Goal: Task Accomplishment & Management: Manage account settings

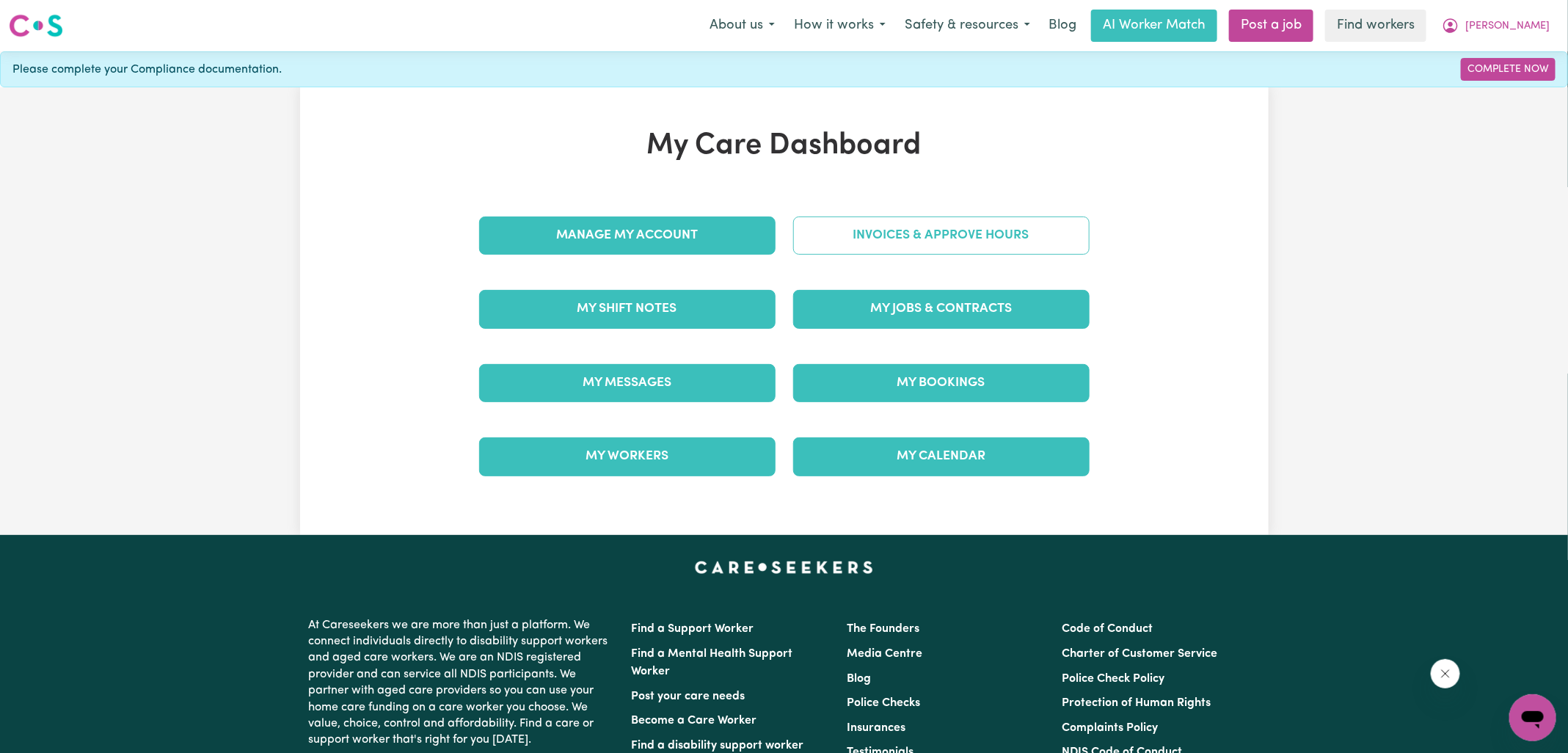
click at [905, 237] on link "Invoices & Approve Hours" at bounding box center [941, 235] width 297 height 38
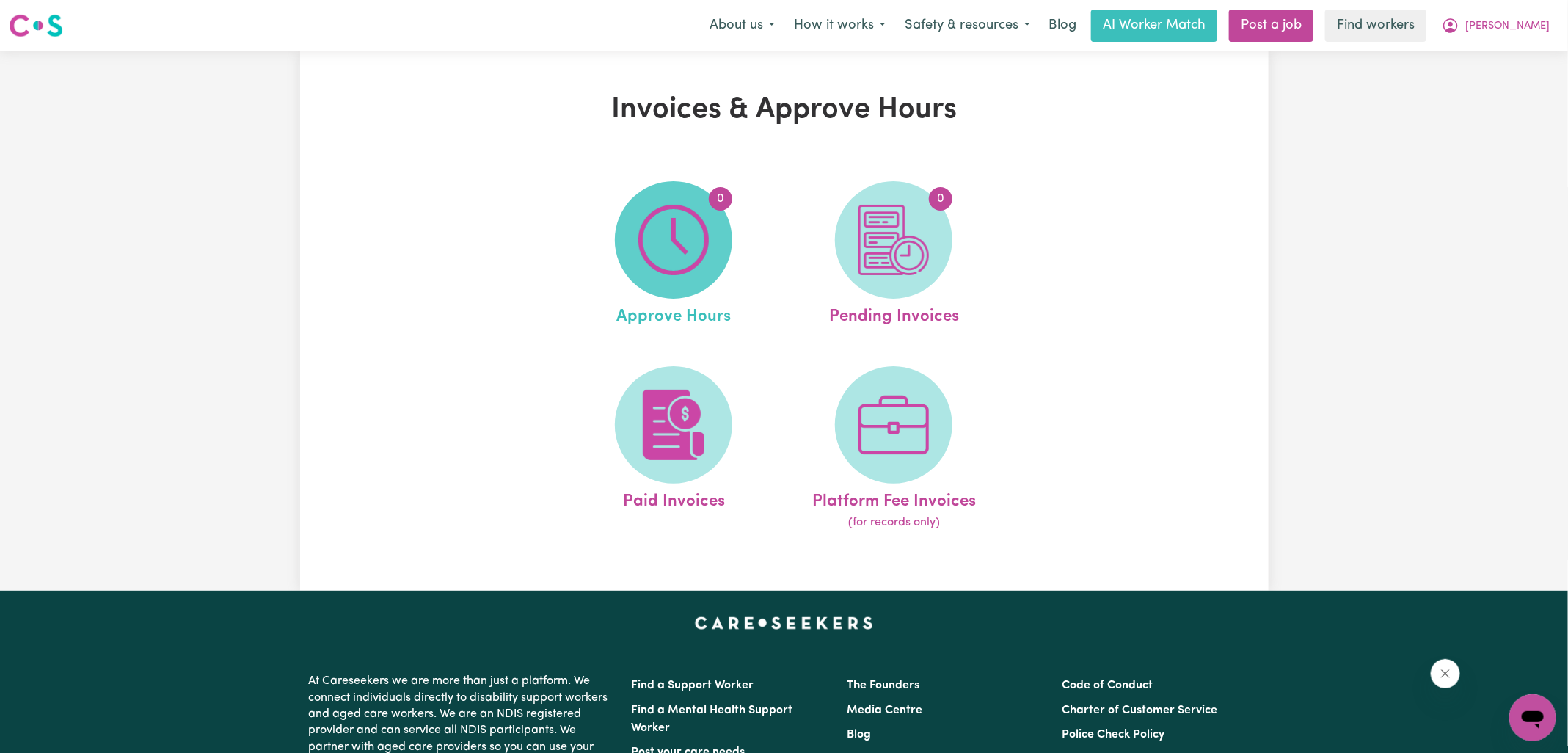
click at [709, 263] on img at bounding box center [673, 239] width 70 height 70
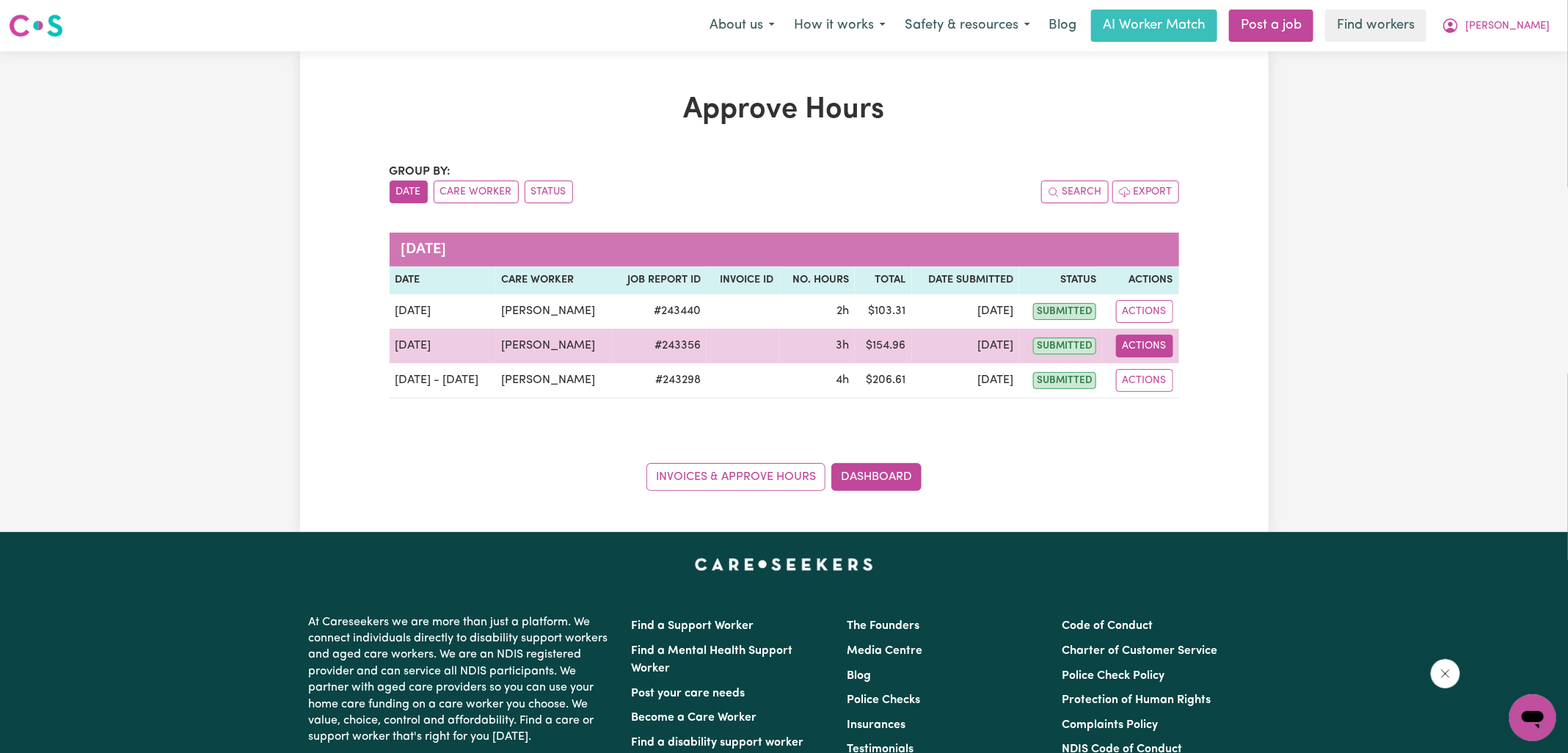
click at [1143, 347] on button "Actions" at bounding box center [1145, 346] width 57 height 23
click at [1144, 372] on link "View Job Report" at bounding box center [1180, 379] width 125 height 29
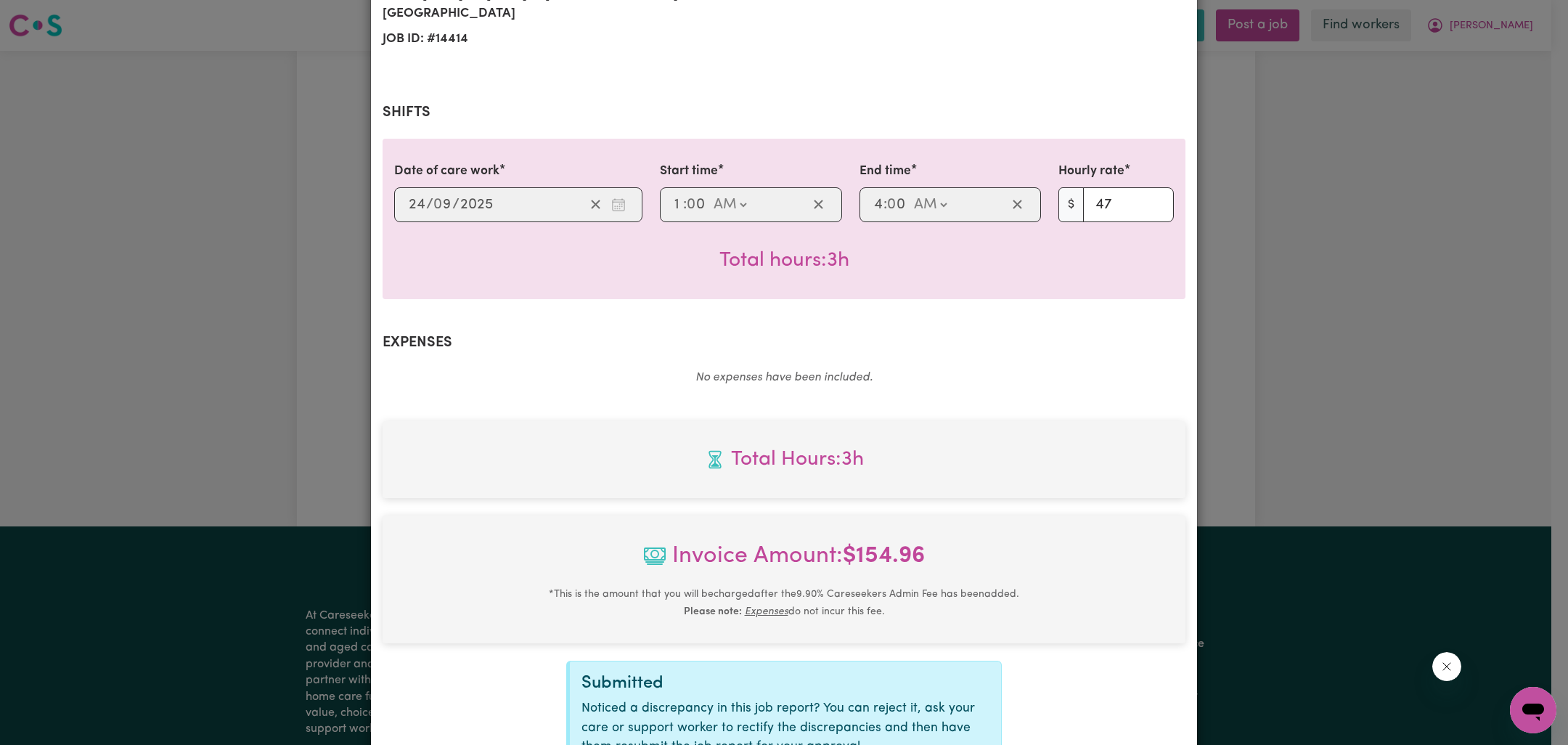
scroll to position [392, 0]
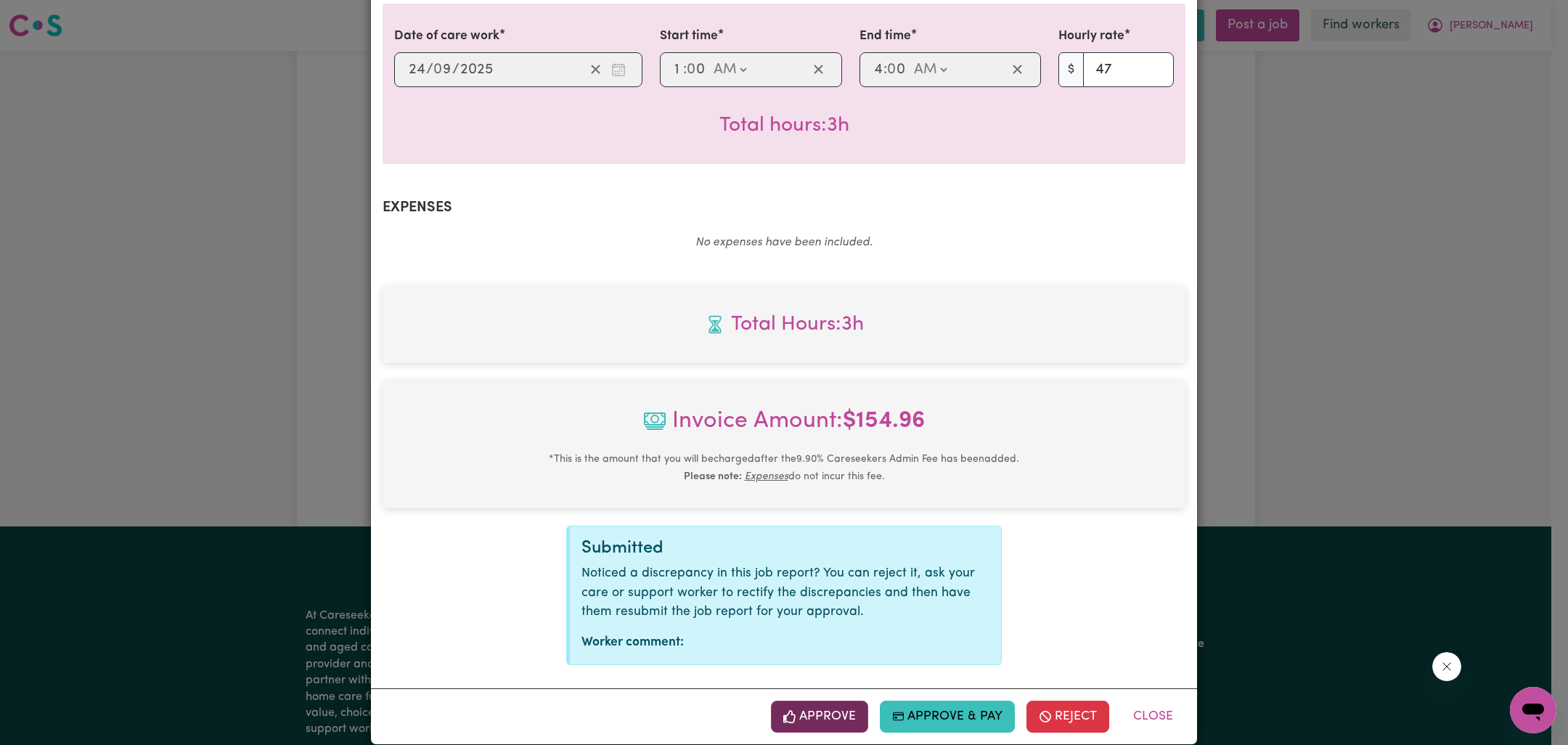
click at [808, 700] on button "Approve" at bounding box center [820, 716] width 97 height 32
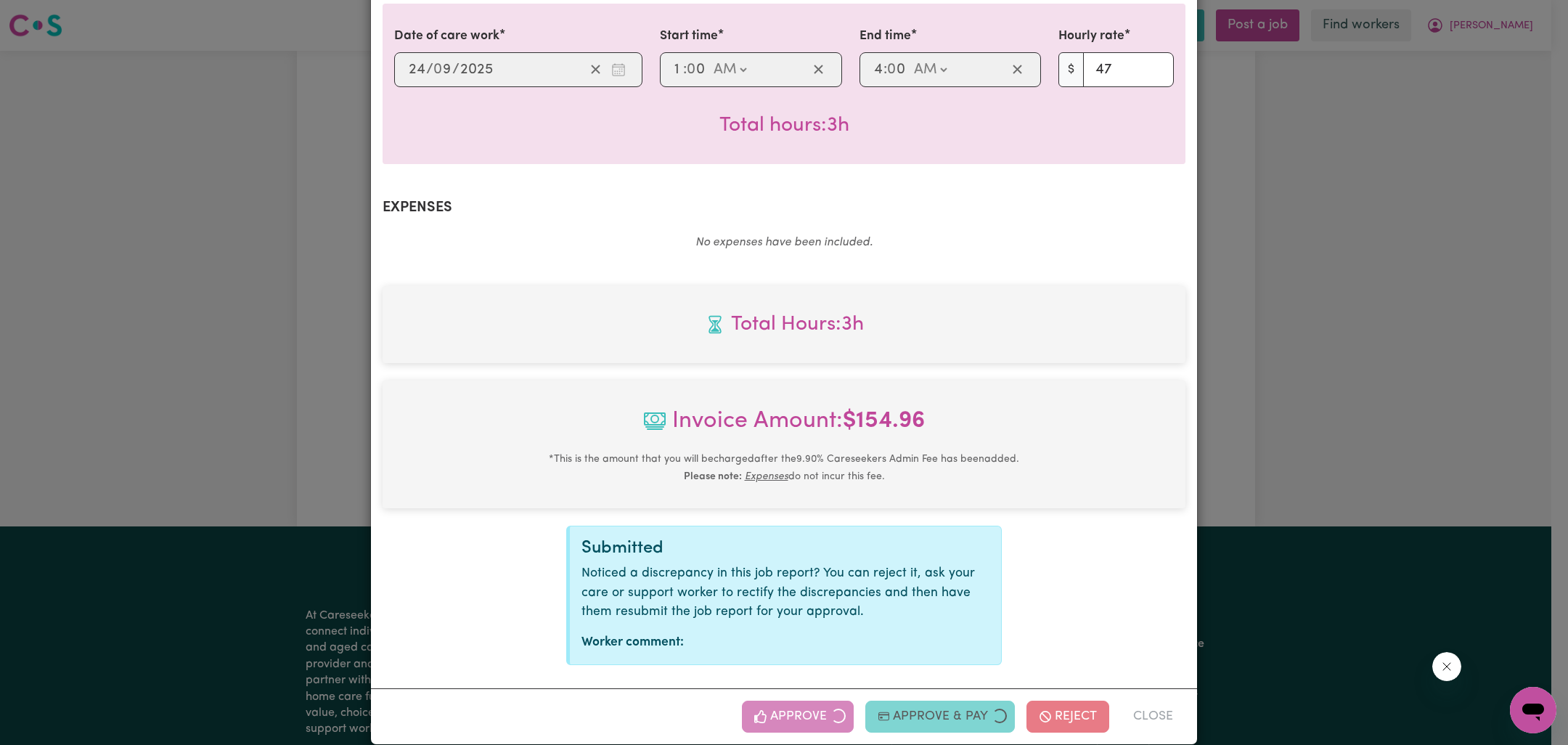
click at [1359, 415] on div "Job Report # 243356 - [PERSON_NAME] Summary Job report # 243356 Client name: [P…" at bounding box center [784, 372] width 1568 height 745
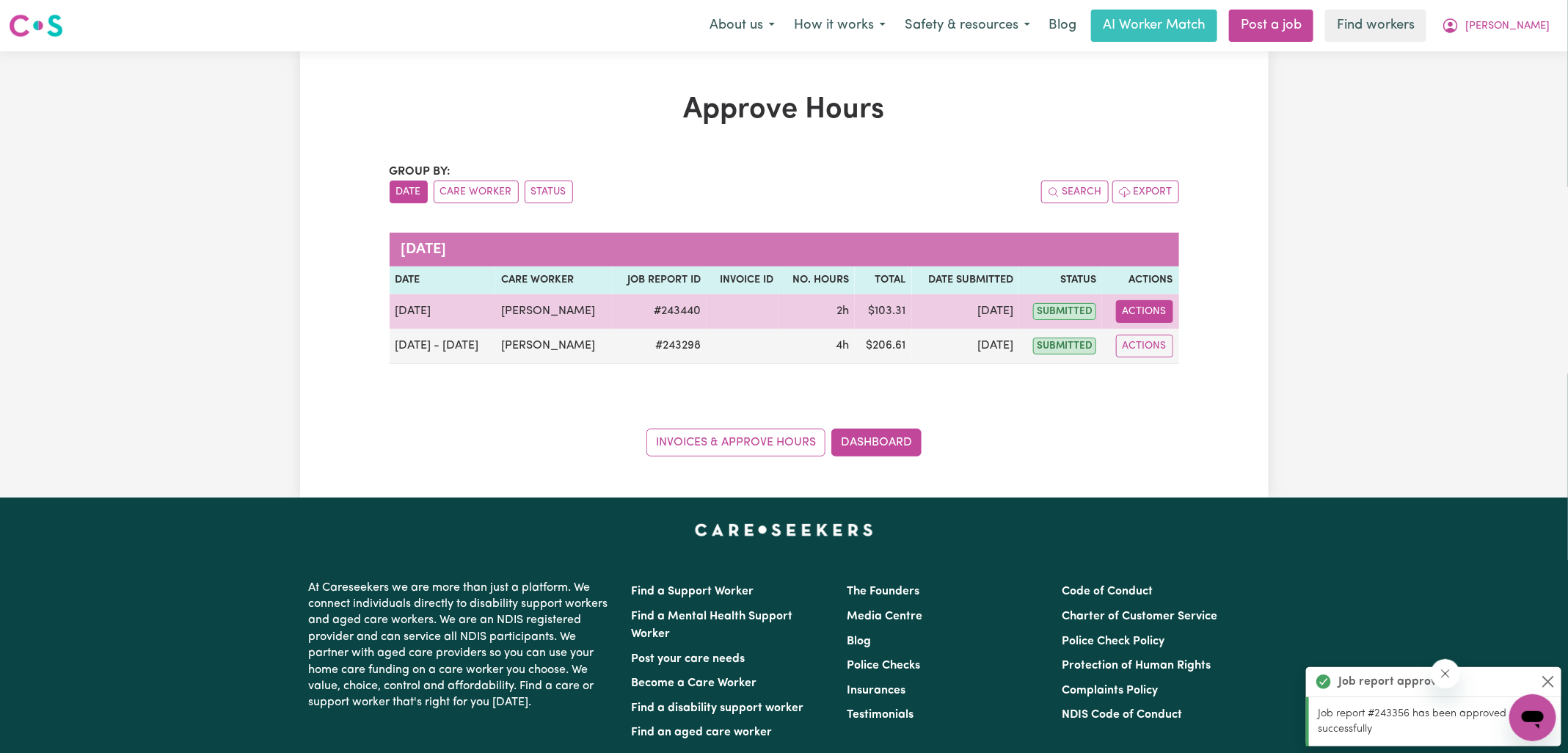
click at [1158, 313] on button "Actions" at bounding box center [1145, 312] width 57 height 23
click at [1163, 338] on link "View Job Report" at bounding box center [1180, 345] width 125 height 29
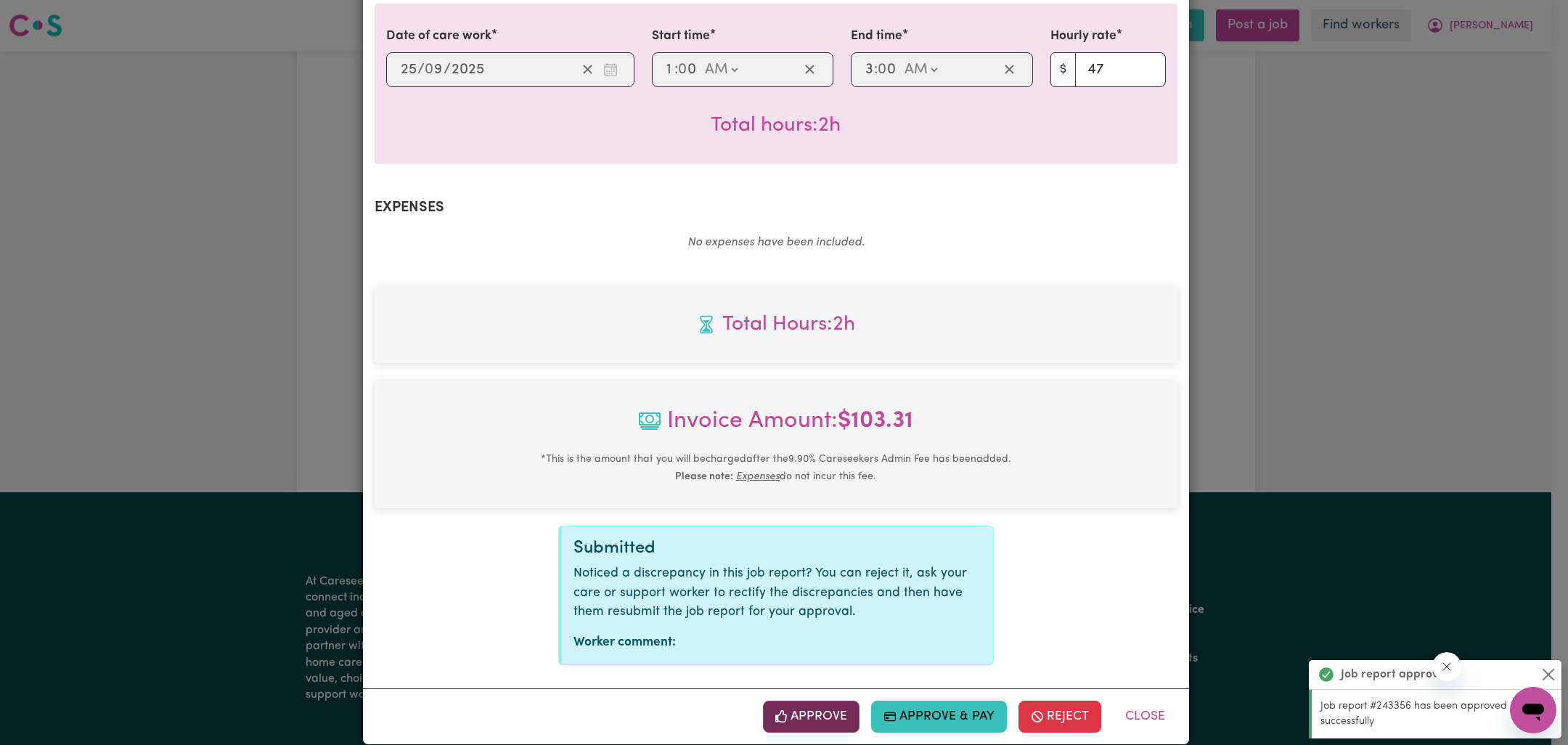
click at [804, 700] on button "Approve" at bounding box center [812, 716] width 97 height 32
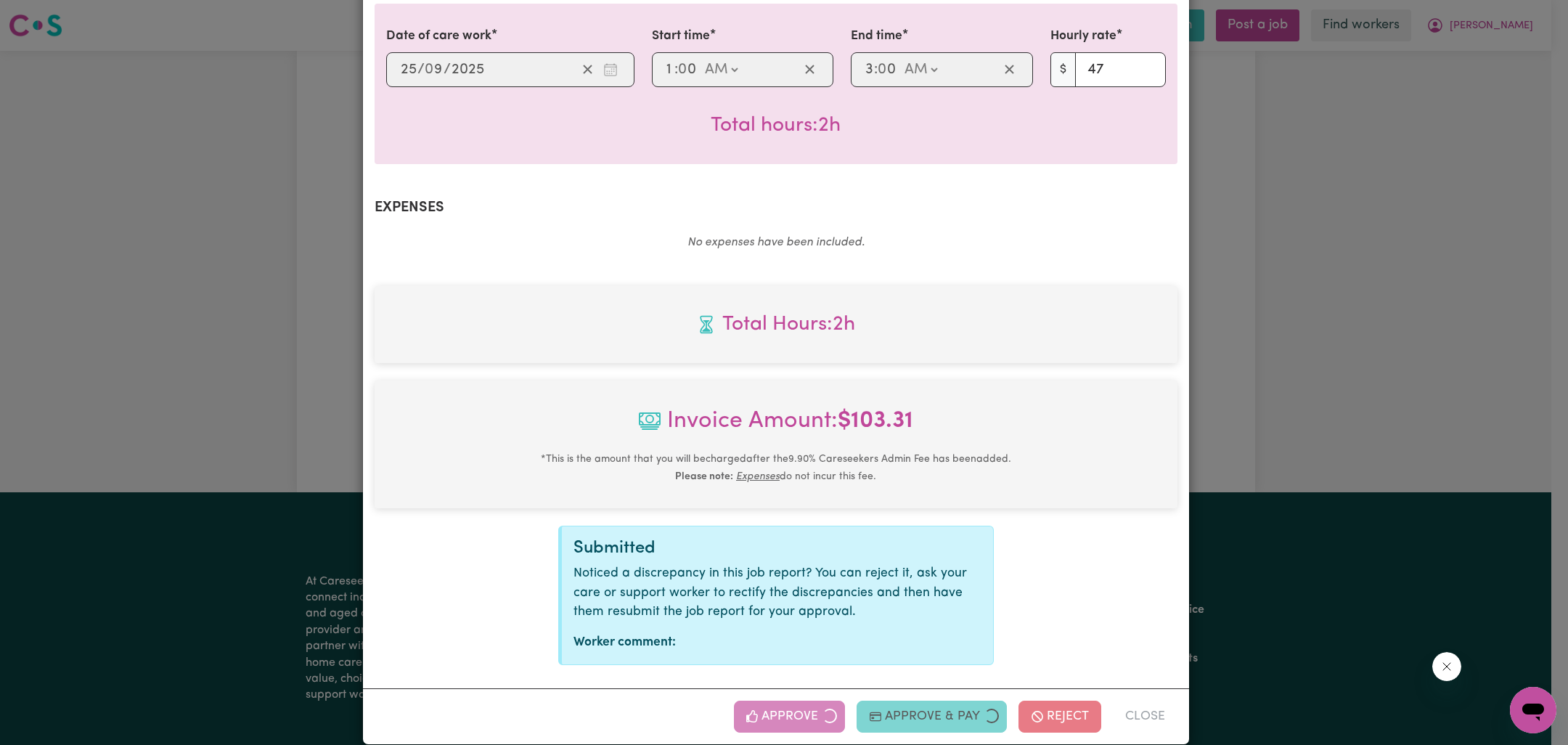
click at [1322, 417] on div "Job Report # 243440 - [PERSON_NAME] Summary Job report # 243440 Client name: [P…" at bounding box center [784, 372] width 1568 height 745
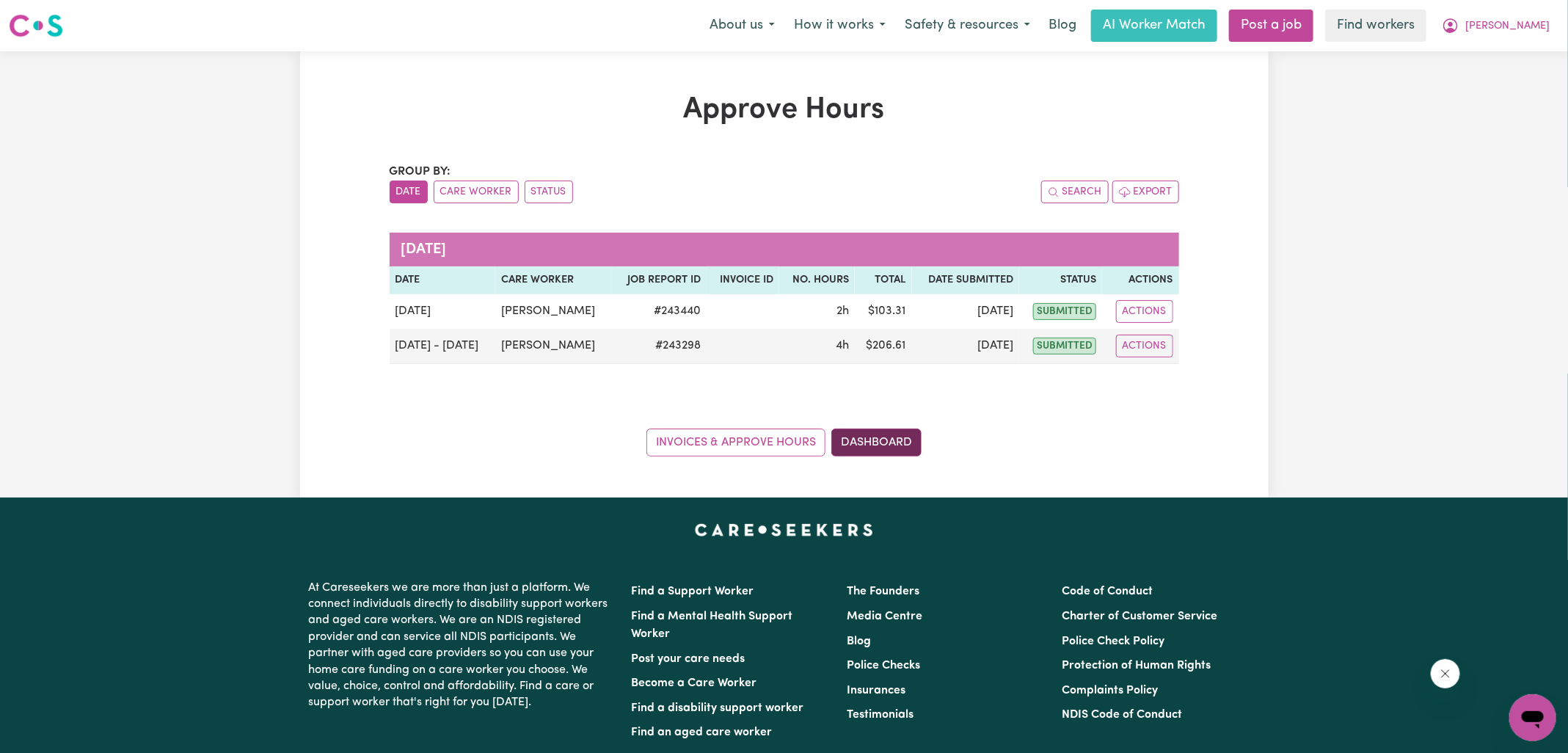
click at [908, 432] on link "Dashboard" at bounding box center [877, 442] width 91 height 28
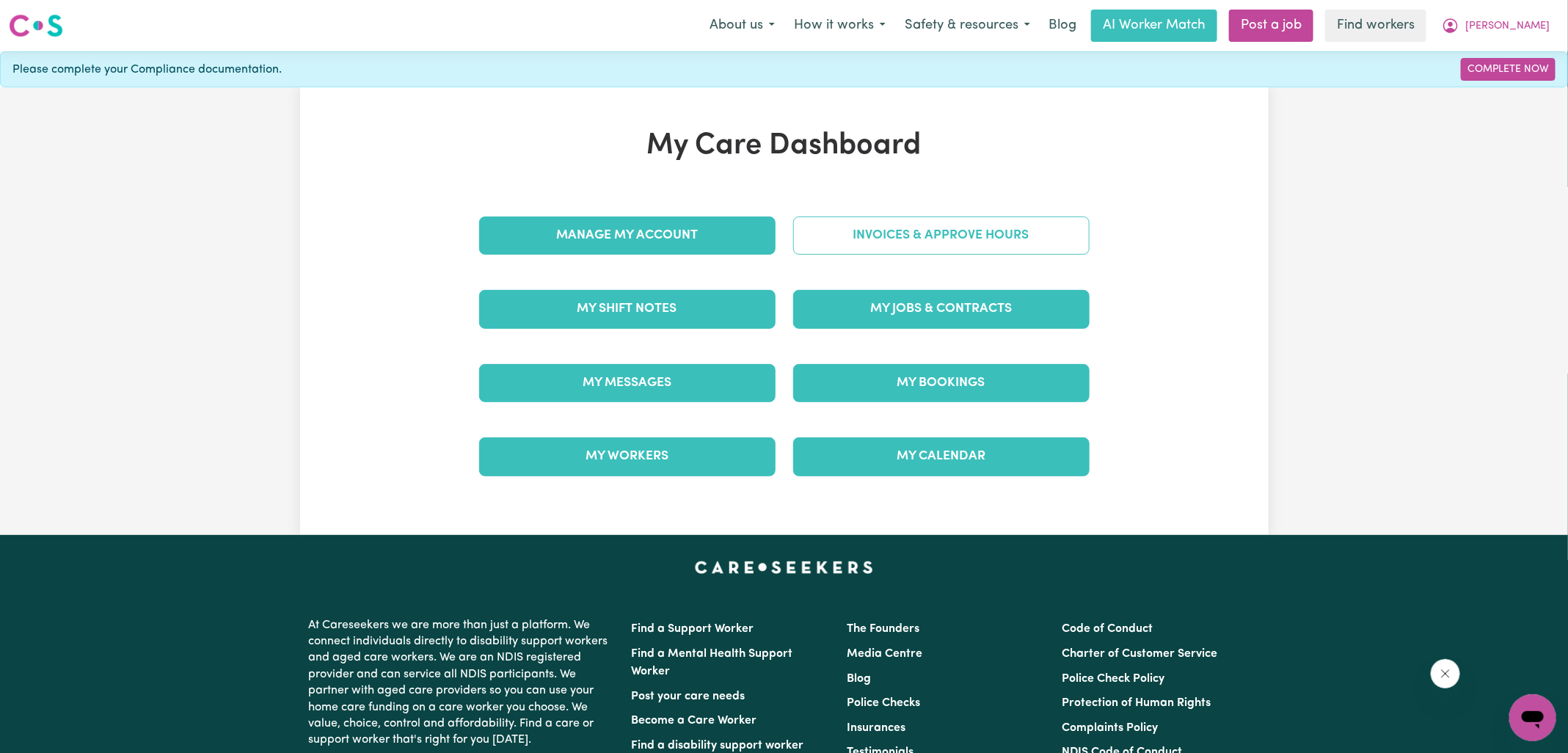
click at [884, 238] on link "Invoices & Approve Hours" at bounding box center [941, 235] width 297 height 38
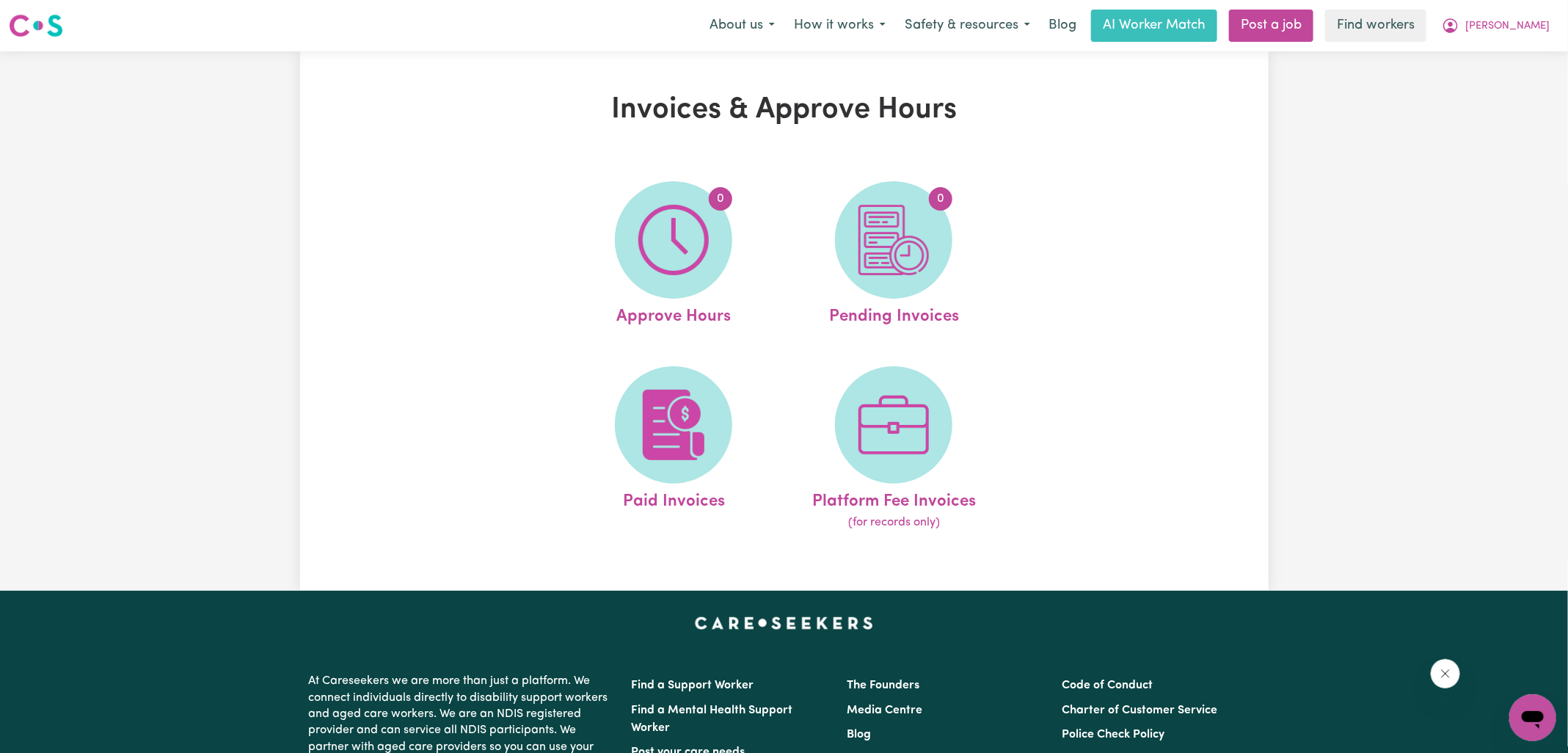
click at [884, 238] on img at bounding box center [893, 239] width 70 height 70
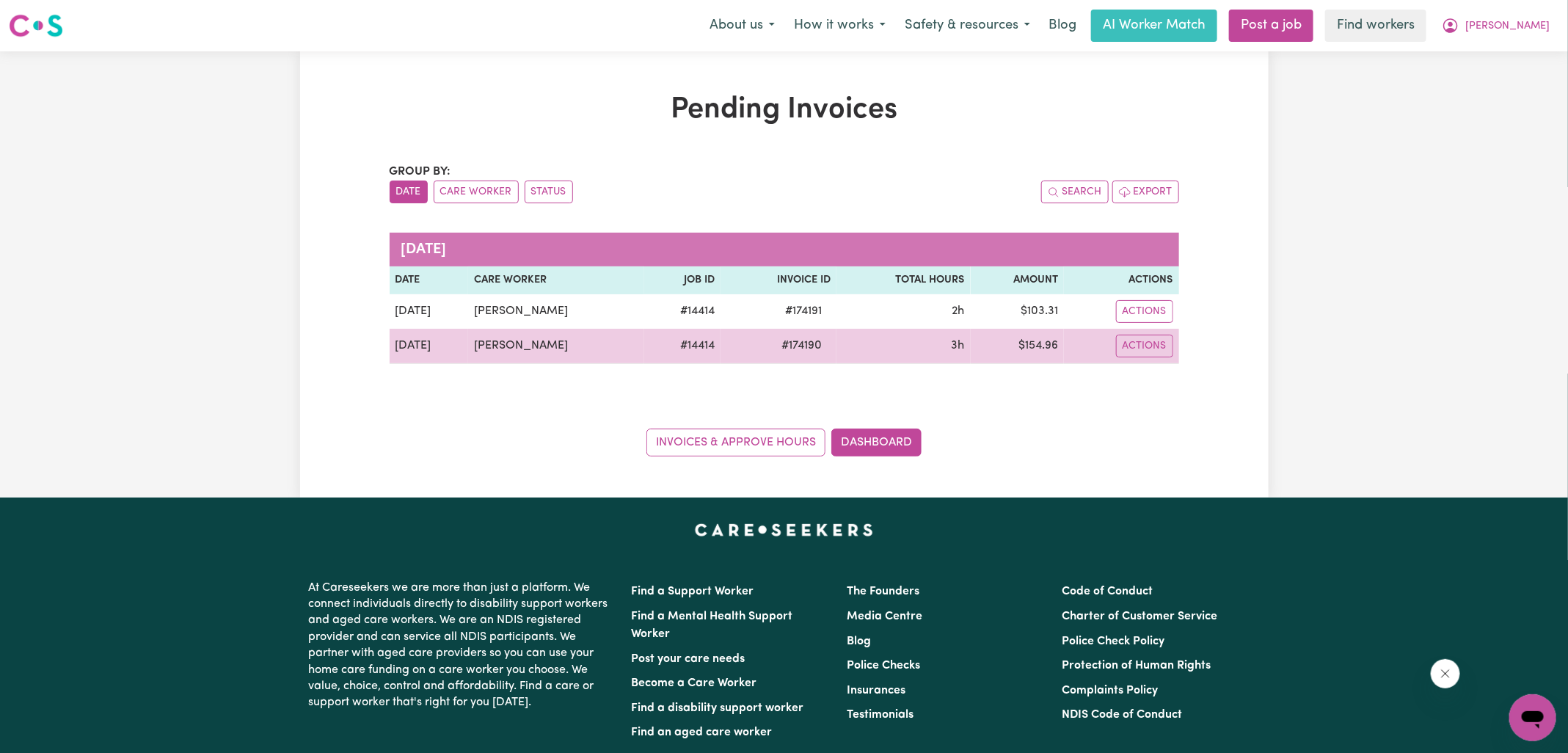
click at [792, 341] on span "# 174190" at bounding box center [801, 345] width 58 height 17
copy span "174190"
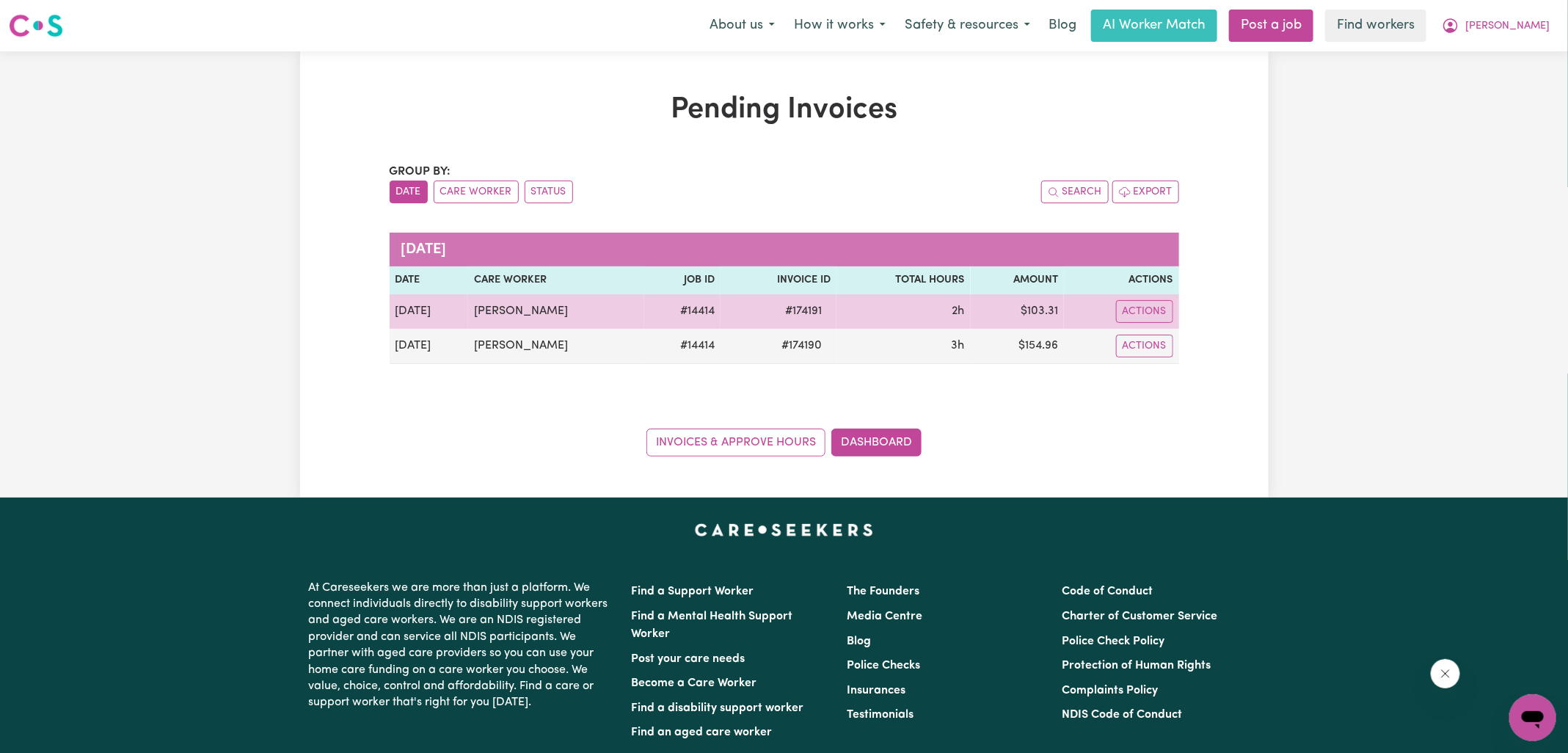
click at [800, 306] on span "# 174191" at bounding box center [804, 311] width 54 height 17
copy span "174191"
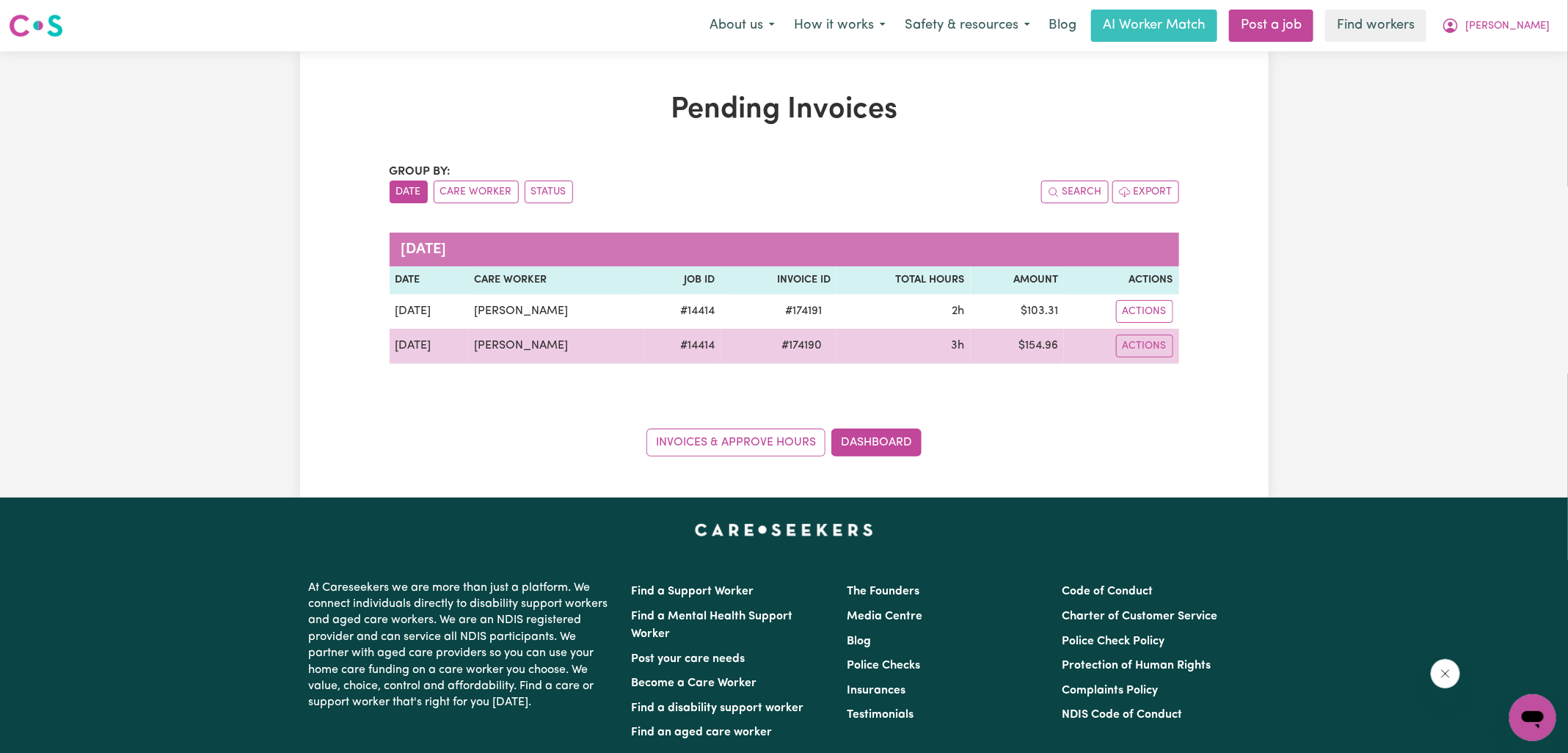
click at [1042, 345] on td "$ 154.96" at bounding box center [1018, 346] width 94 height 35
copy td "154.96"
click at [1035, 333] on td "$ 154.96" at bounding box center [1018, 346] width 94 height 35
click at [1034, 333] on td "$ 154.96" at bounding box center [1018, 346] width 94 height 35
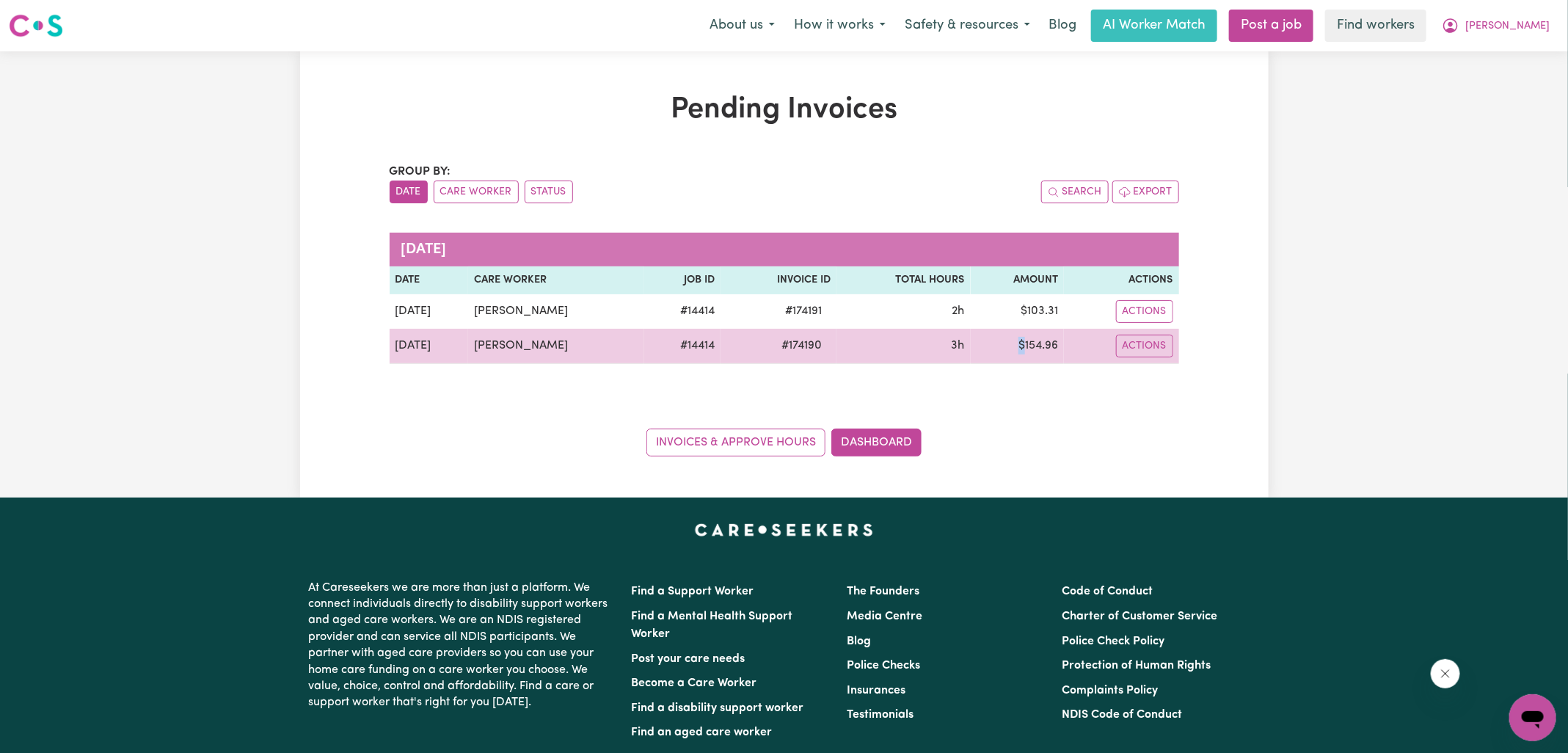
click at [1050, 346] on td "$ 154.96" at bounding box center [1018, 346] width 94 height 35
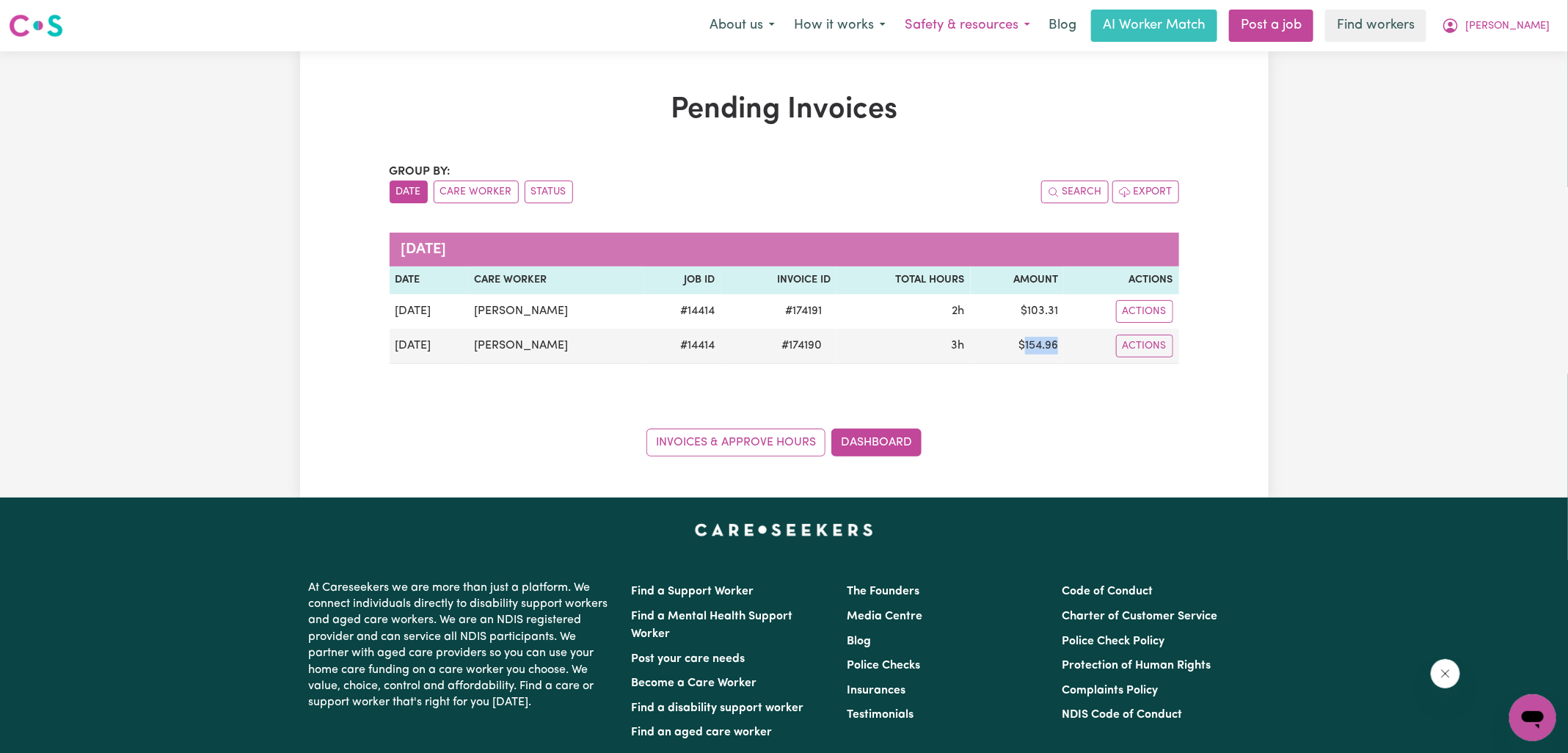
copy td "154.96"
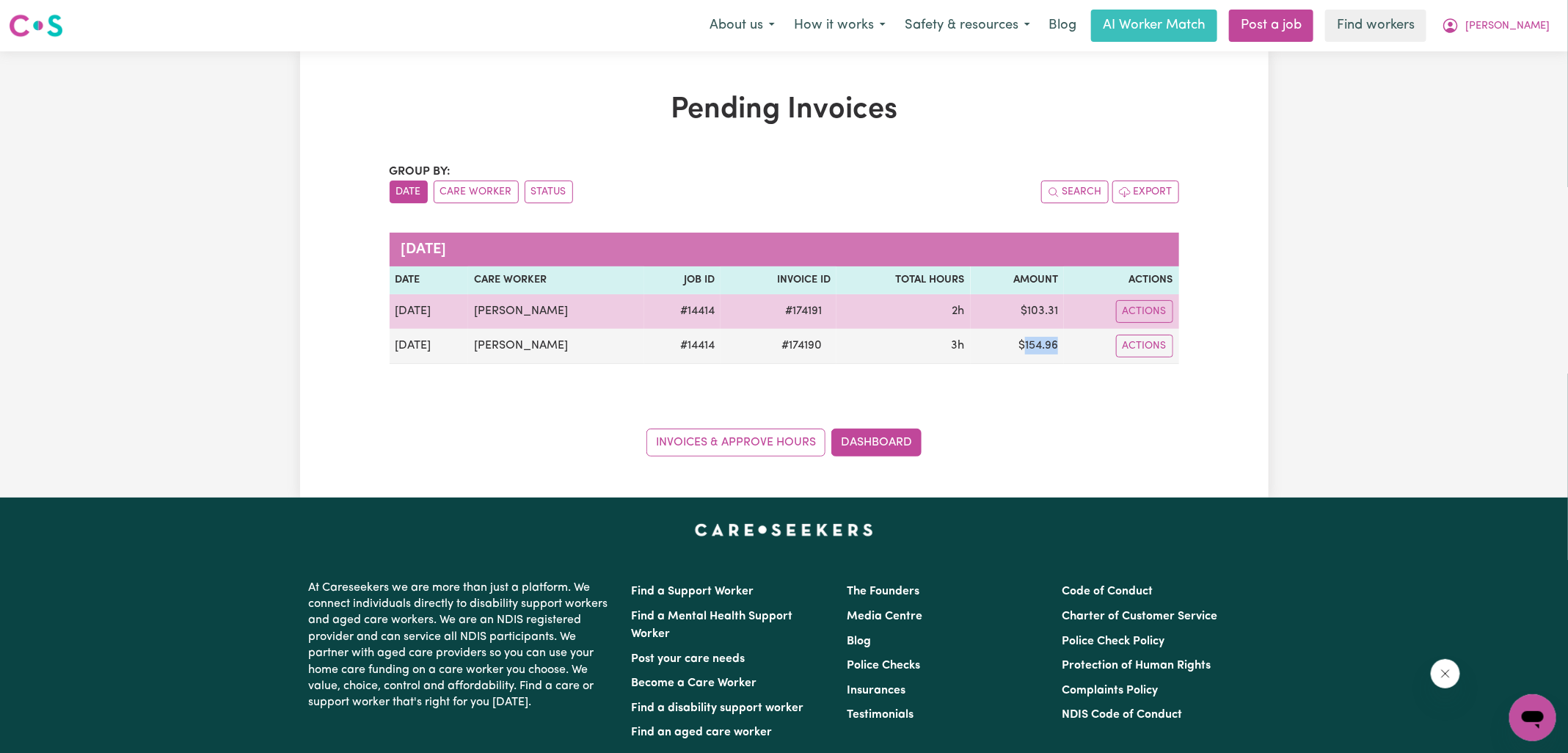
click at [1047, 313] on td "$ 103.31" at bounding box center [1018, 312] width 94 height 35
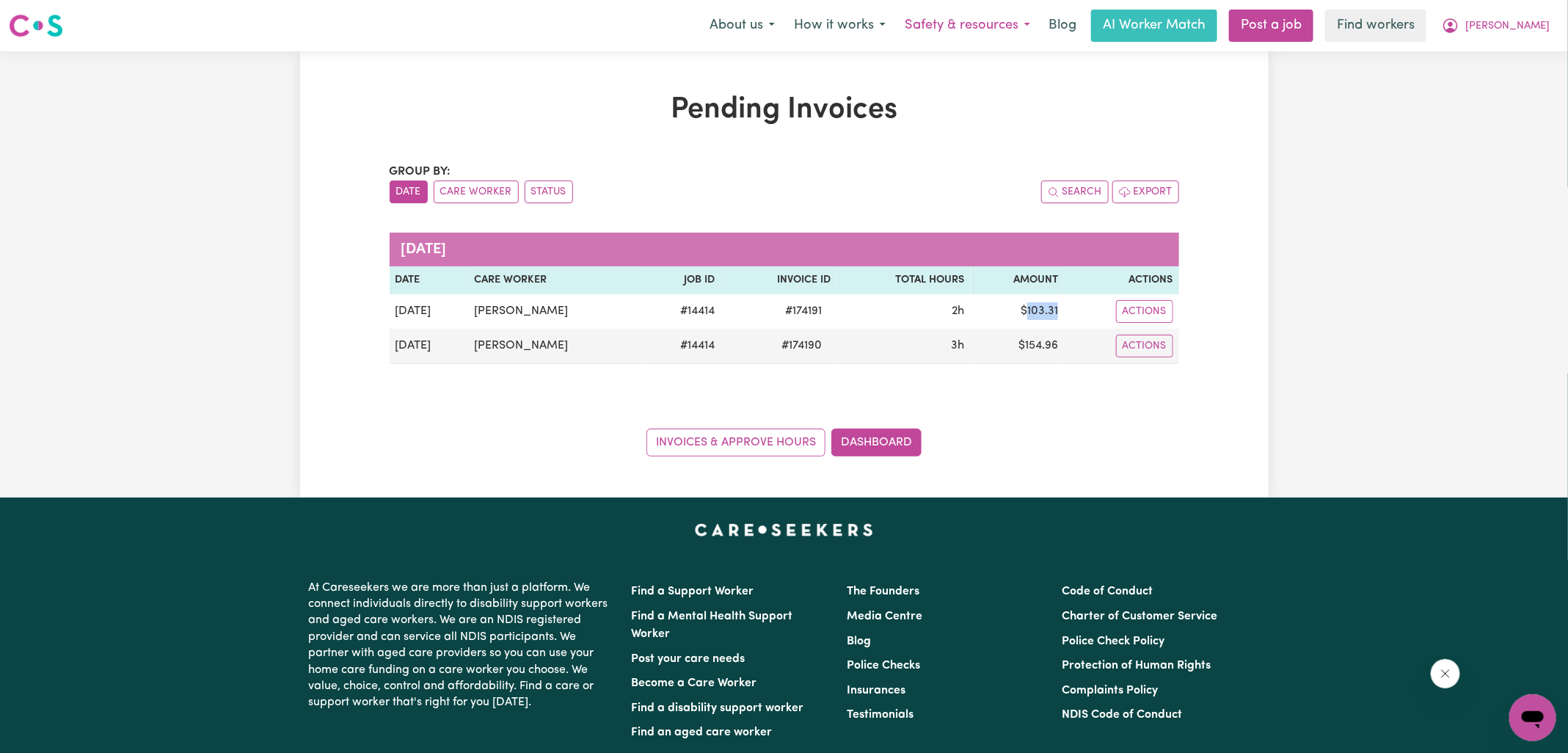
copy td "103.31"
click at [1459, 25] on icon "My Account" at bounding box center [1450, 25] width 17 height 17
click at [1496, 81] on link "Logout" at bounding box center [1501, 84] width 116 height 28
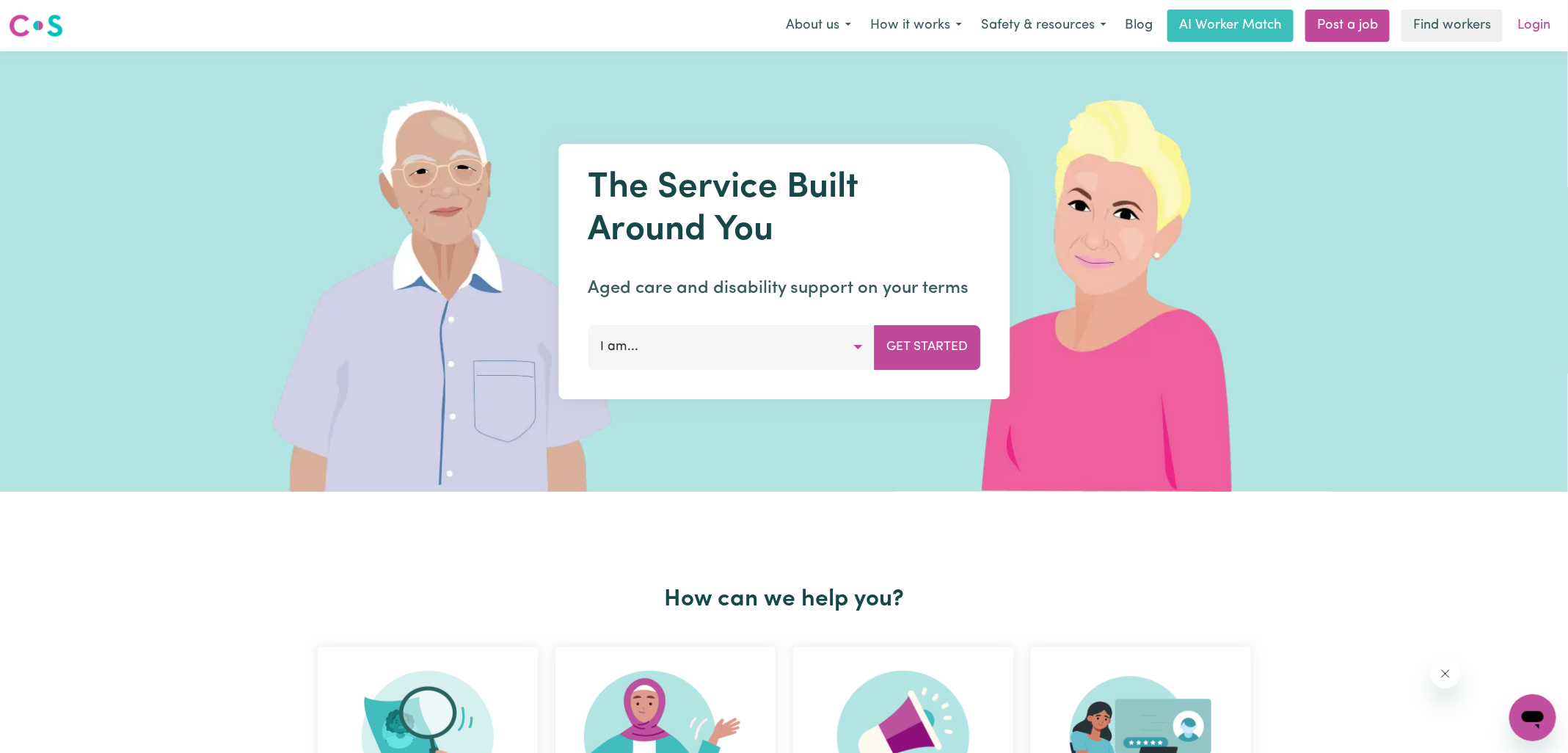
click at [1530, 30] on link "Login" at bounding box center [1533, 26] width 51 height 32
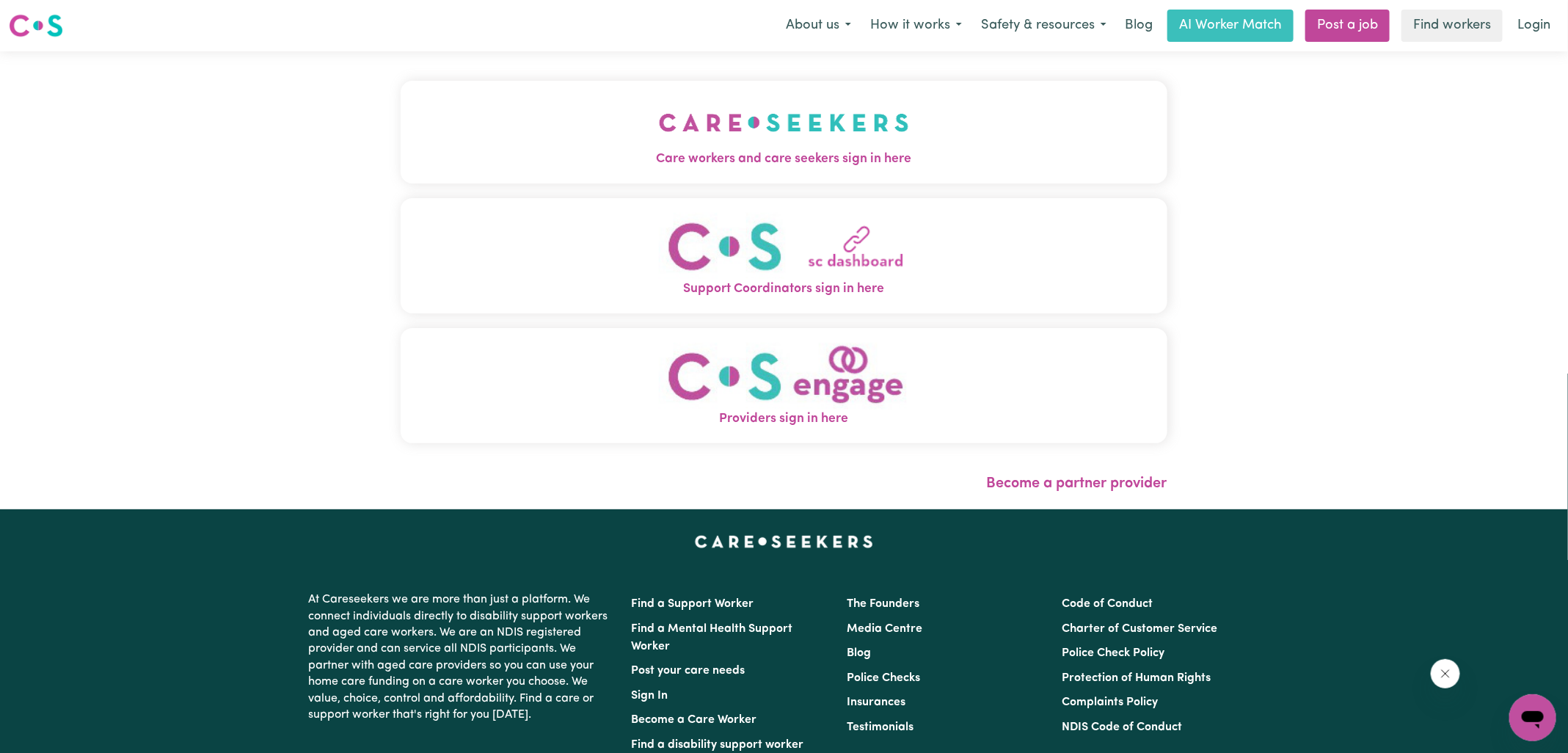
click at [929, 88] on button "Care workers and care seekers sign in here" at bounding box center [784, 132] width 767 height 103
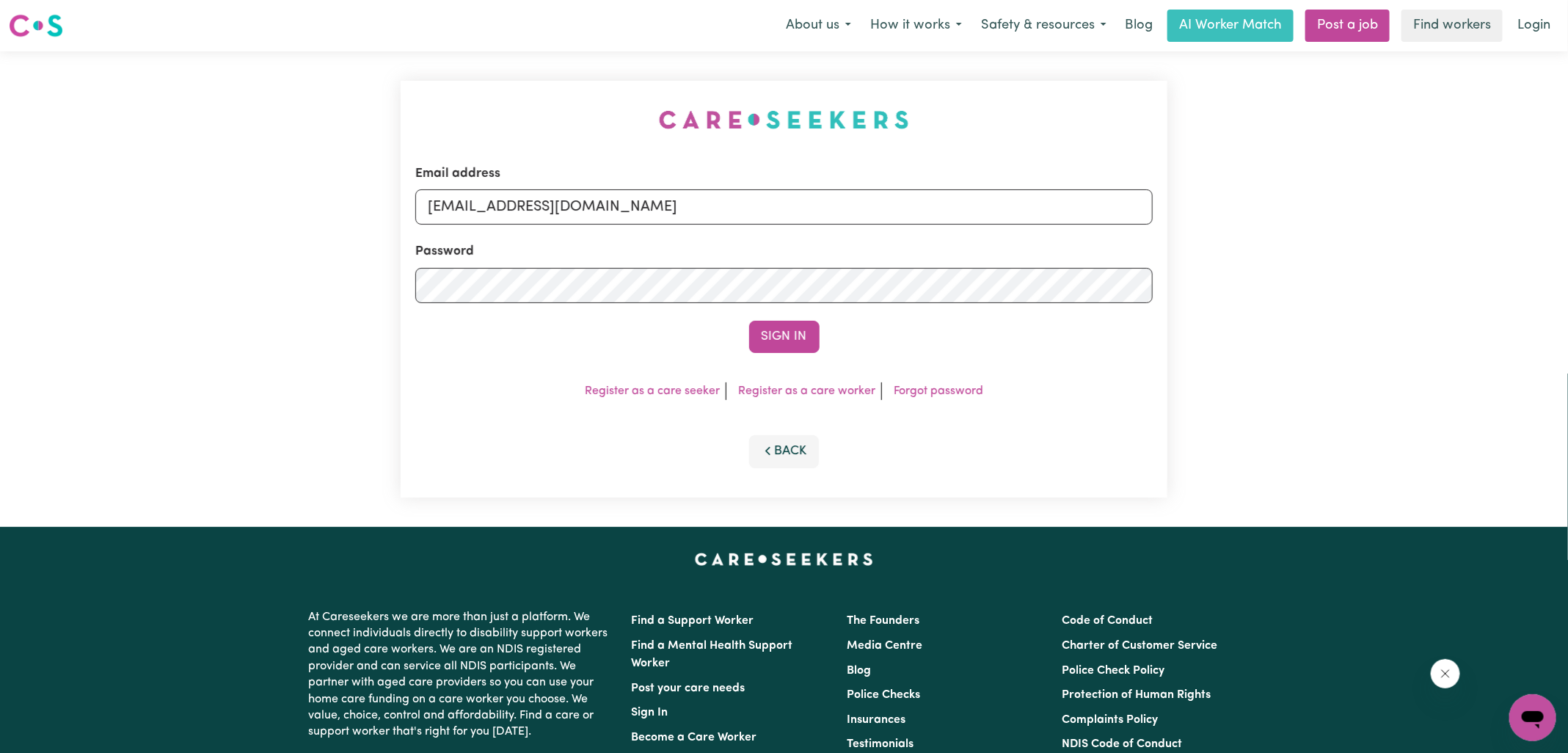
click at [638, 92] on div "Email address [EMAIL_ADDRESS][DOMAIN_NAME] Password Sign In Register as a care …" at bounding box center [784, 289] width 767 height 416
drag, startPoint x: 506, startPoint y: 203, endPoint x: 966, endPoint y: 214, distance: 460.1
click at [966, 217] on input "[EMAIL_ADDRESS][DOMAIN_NAME]" at bounding box center [783, 207] width 737 height 35
type input "[EMAIL_ADDRESS][DOMAIN_NAME]"
click at [749, 321] on button "Sign In" at bounding box center [784, 337] width 70 height 32
